Goal: Book appointment/travel/reservation

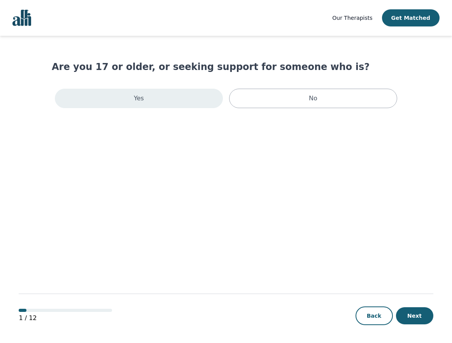
click at [179, 104] on div "Yes" at bounding box center [139, 98] width 168 height 19
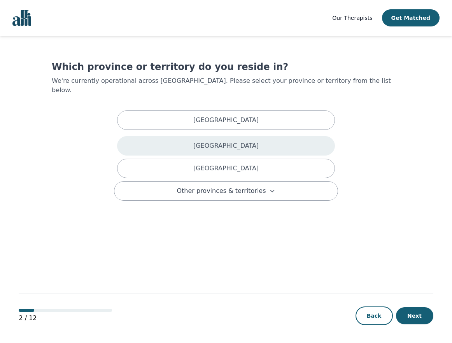
click at [207, 136] on div "[GEOGRAPHIC_DATA]" at bounding box center [226, 145] width 218 height 19
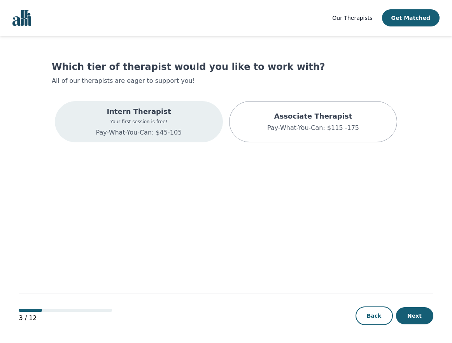
click at [194, 131] on div "Intern Therapist Your first session is free! Pay-What-You-Can: $45-105" at bounding box center [139, 121] width 168 height 41
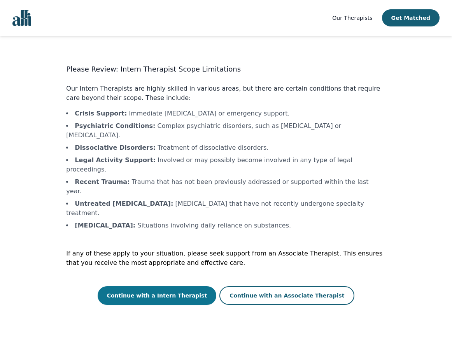
click at [200, 286] on button "Continue with a Intern Therapist" at bounding box center [157, 295] width 119 height 19
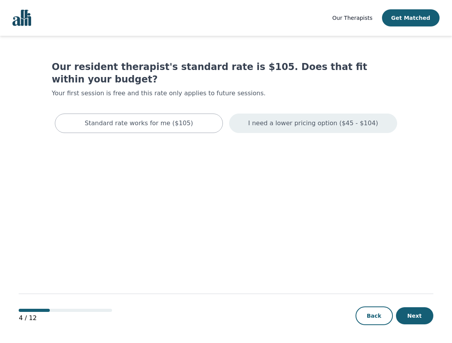
click at [265, 119] on p "I need a lower pricing option ($45 - $104)" at bounding box center [313, 123] width 130 height 9
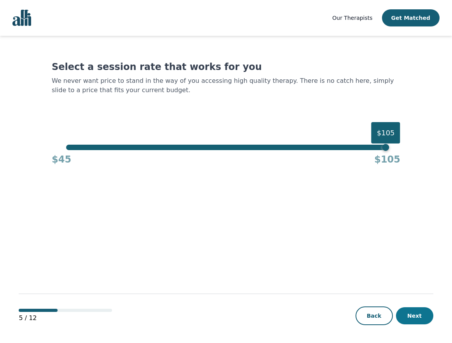
click at [427, 316] on button "Next" at bounding box center [414, 315] width 37 height 17
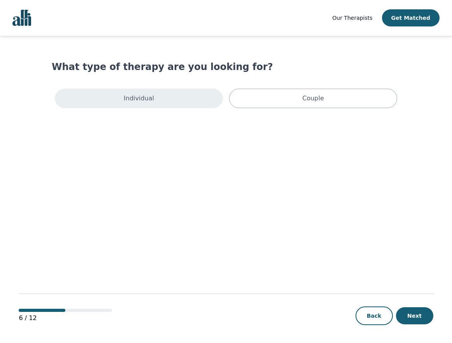
click at [166, 103] on div "Individual" at bounding box center [139, 98] width 168 height 19
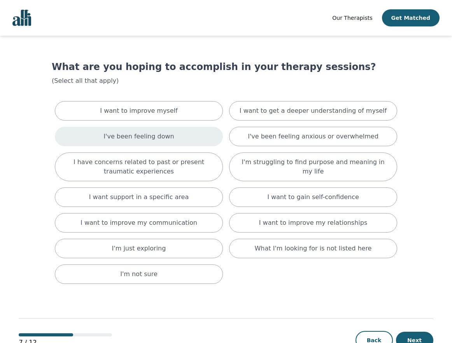
click at [194, 144] on div "I've been feeling down" at bounding box center [139, 136] width 168 height 19
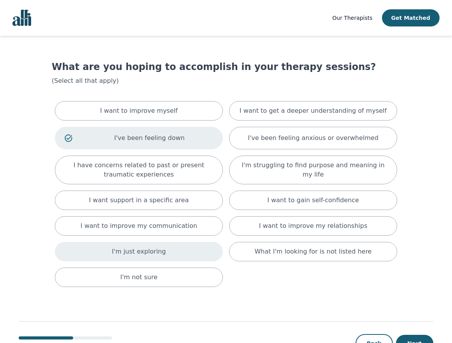
click at [184, 249] on div "I'm just exploring" at bounding box center [139, 251] width 168 height 19
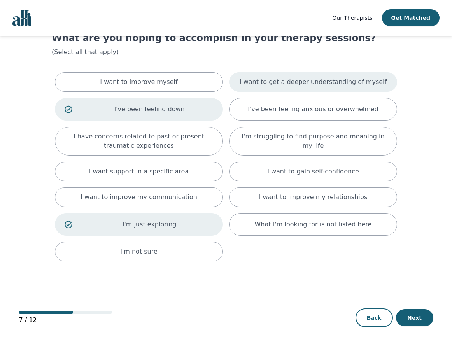
scroll to position [32, 0]
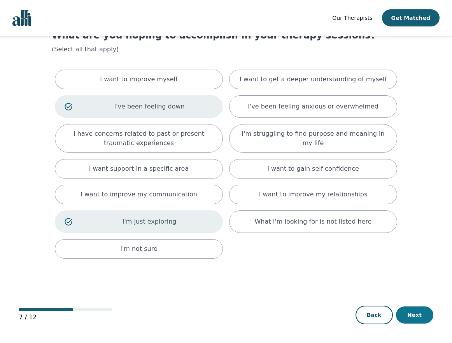
click at [413, 310] on button "Next" at bounding box center [414, 315] width 37 height 17
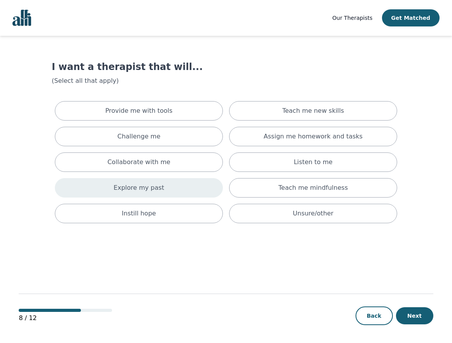
click at [177, 183] on div "Explore my past" at bounding box center [139, 187] width 168 height 19
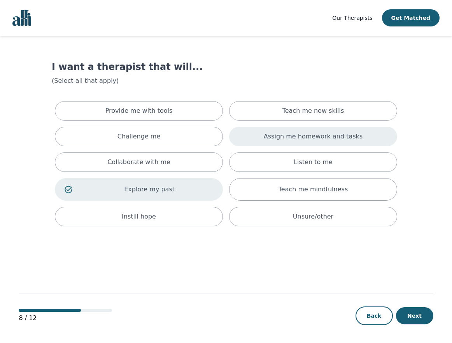
click at [285, 142] on div "Assign me homework and tasks" at bounding box center [313, 136] width 168 height 19
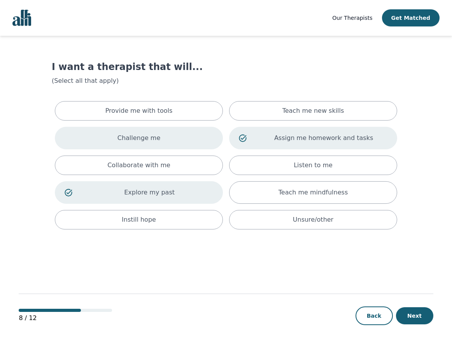
click at [177, 134] on div "Challenge me" at bounding box center [139, 138] width 168 height 23
click at [410, 318] on button "Next" at bounding box center [414, 315] width 37 height 17
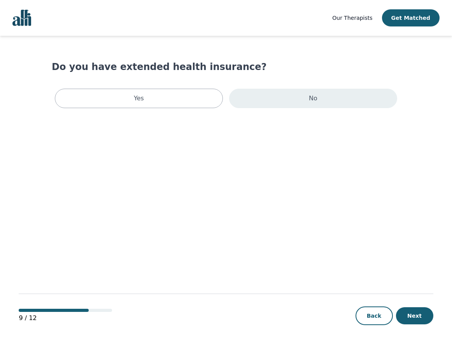
click at [267, 98] on div "No" at bounding box center [313, 98] width 168 height 19
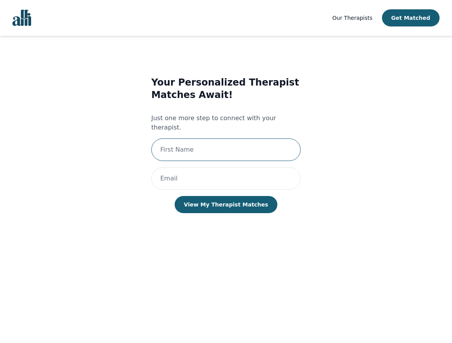
click at [246, 147] on input "text" at bounding box center [225, 150] width 149 height 23
type input "[PERSON_NAME]"
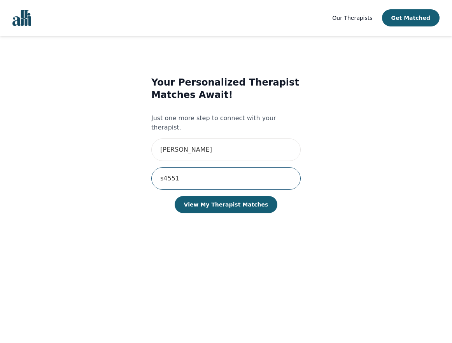
type input "[EMAIL_ADDRESS][DOMAIN_NAME]"
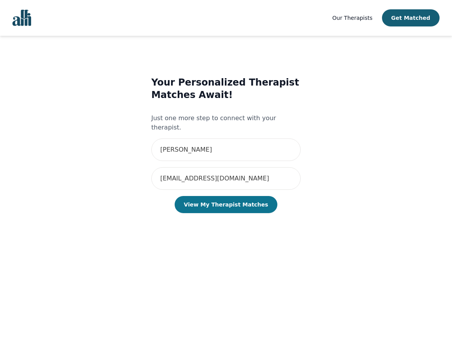
click at [245, 201] on button "View My Therapist Matches" at bounding box center [226, 204] width 103 height 17
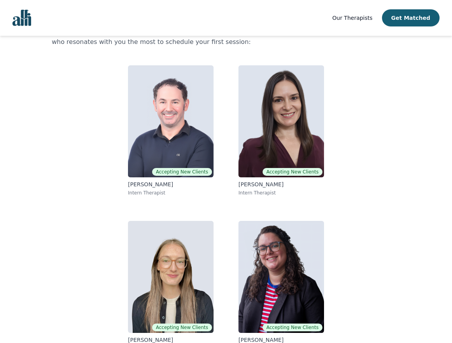
scroll to position [63, 0]
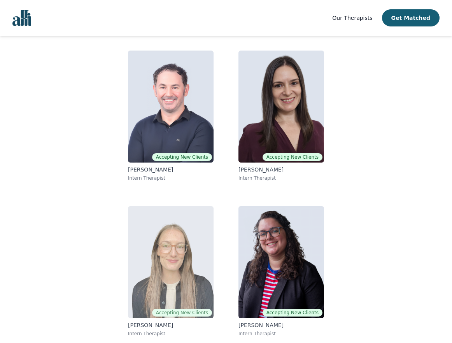
click at [159, 265] on img at bounding box center [171, 262] width 86 height 112
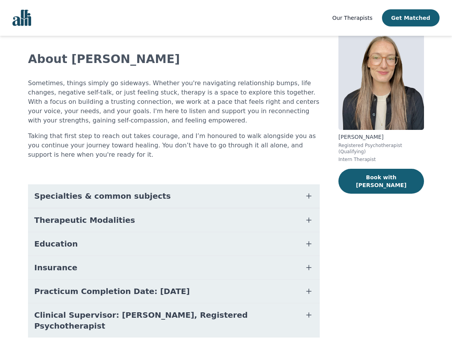
scroll to position [58, 0]
